Goal: Task Accomplishment & Management: Complete application form

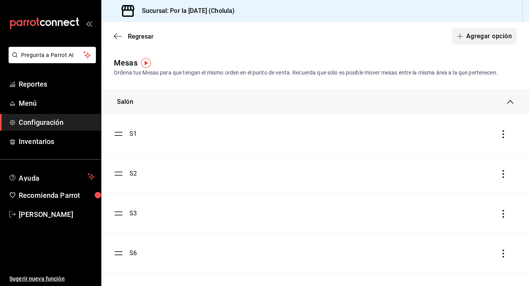
click at [486, 41] on button "Agregar opción" at bounding box center [484, 36] width 64 height 16
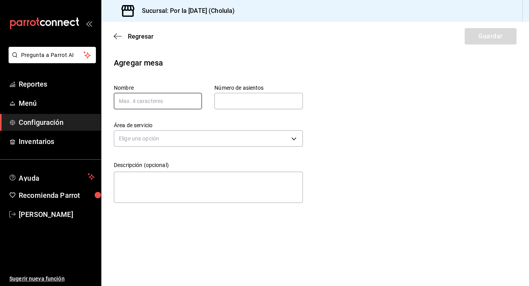
click at [162, 101] on input "text" at bounding box center [158, 101] width 88 height 16
type input "e4"
click at [247, 104] on input "text" at bounding box center [258, 101] width 88 height 16
type input "6"
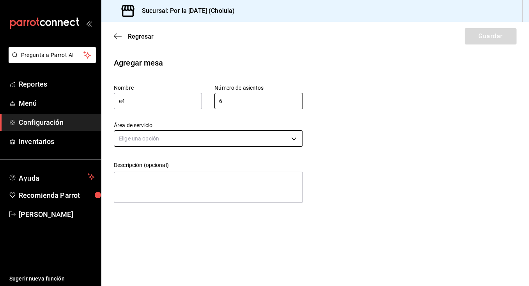
click at [224, 140] on body "Pregunta a Parrot AI Reportes Menú Configuración Inventarios Ayuda Recomienda P…" at bounding box center [264, 143] width 529 height 286
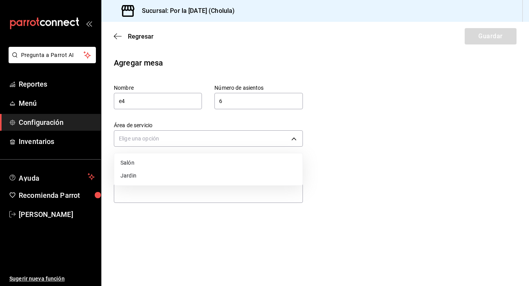
click at [146, 176] on li "Jardin" at bounding box center [208, 175] width 188 height 13
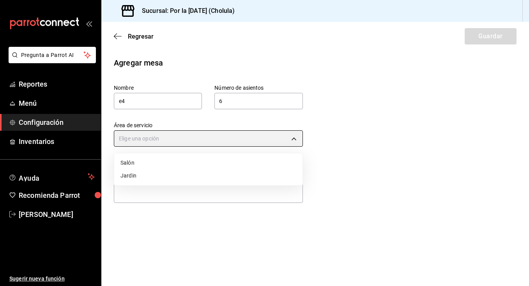
type input "a1351465-7ec8-4fe7-9989-9023bdd488b1"
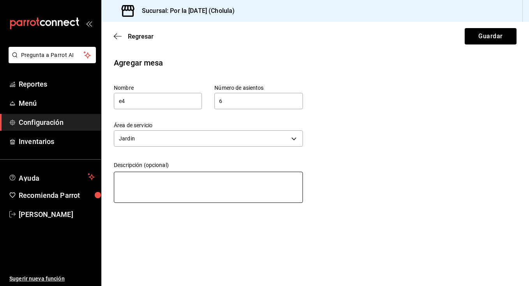
click at [148, 179] on textarea at bounding box center [208, 186] width 189 height 31
type textarea "e"
type textarea "x"
type textarea "ex"
type textarea "x"
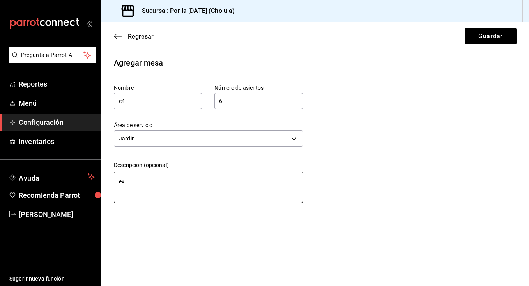
type textarea "ext"
type textarea "x"
type textarea "extr"
type textarea "x"
type textarea "extra"
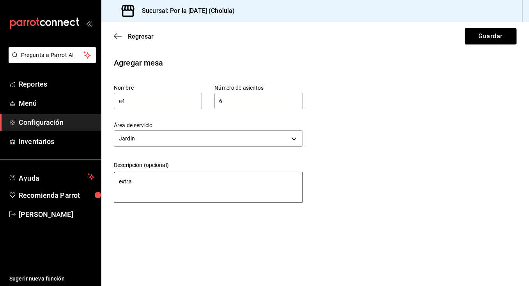
type textarea "x"
type textarea "extras"
type textarea "x"
type textarea "extra"
type textarea "x"
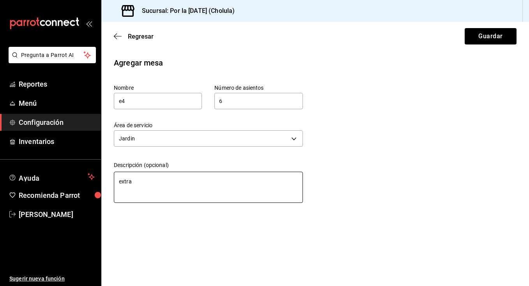
type textarea "extra"
type textarea "x"
type textarea "extra 4"
type textarea "x"
type textarea "extra 4"
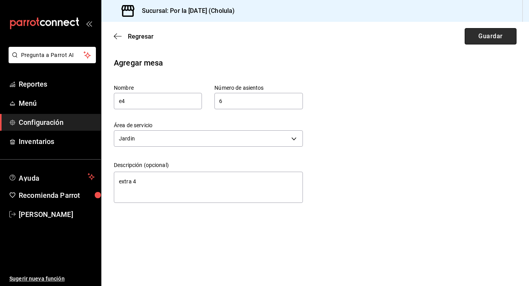
click at [482, 29] on button "Guardar" at bounding box center [490, 36] width 52 height 16
type textarea "x"
